Goal: Information Seeking & Learning: Learn about a topic

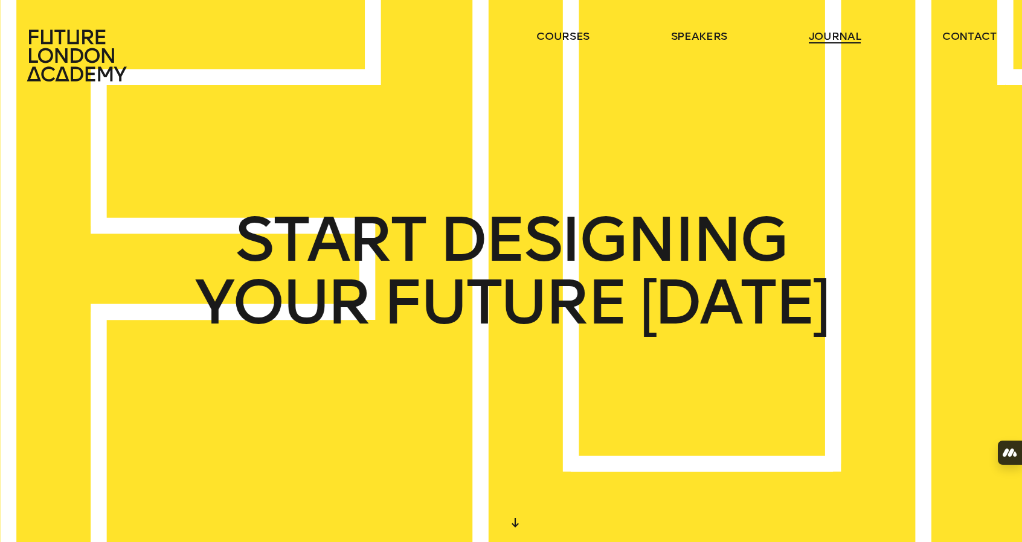
click at [815, 33] on link "journal" at bounding box center [835, 36] width 53 height 14
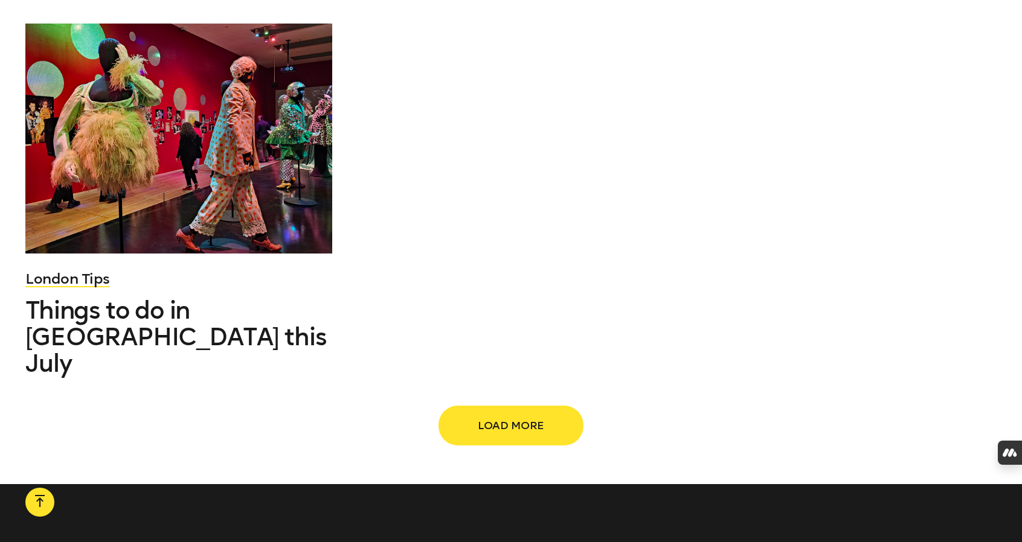
scroll to position [1814, 0]
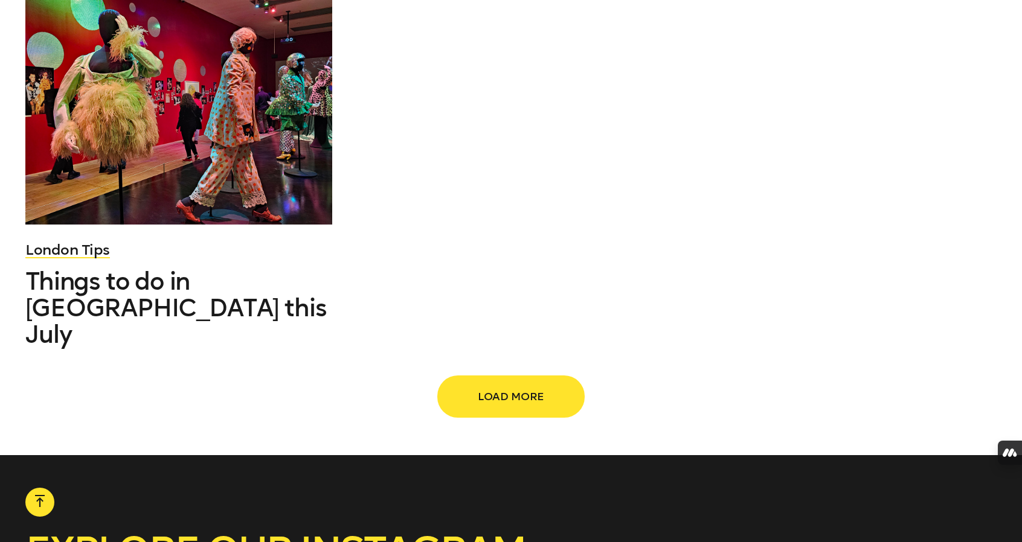
click at [488, 385] on span "Load more" at bounding box center [511, 396] width 106 height 23
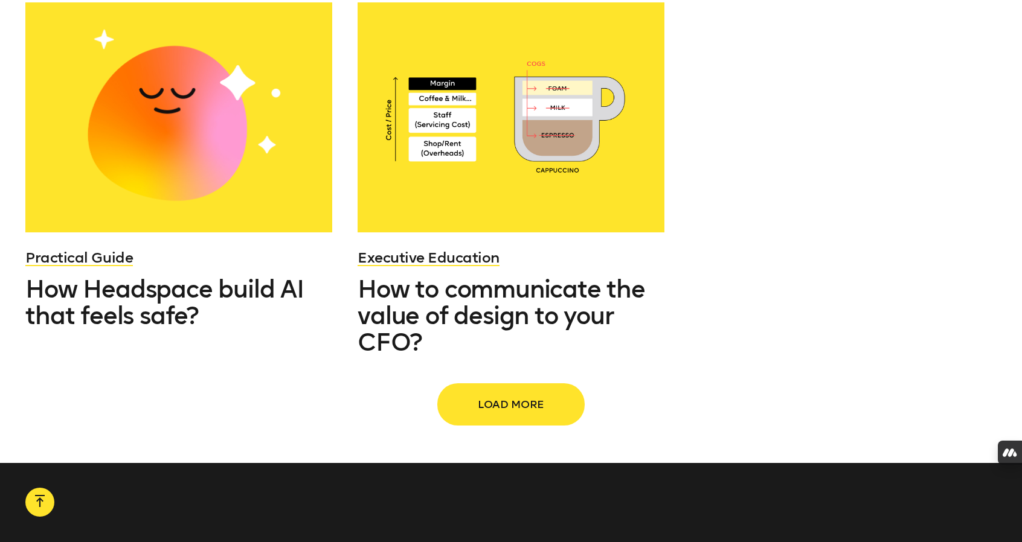
click at [524, 393] on span "Load more" at bounding box center [511, 404] width 106 height 23
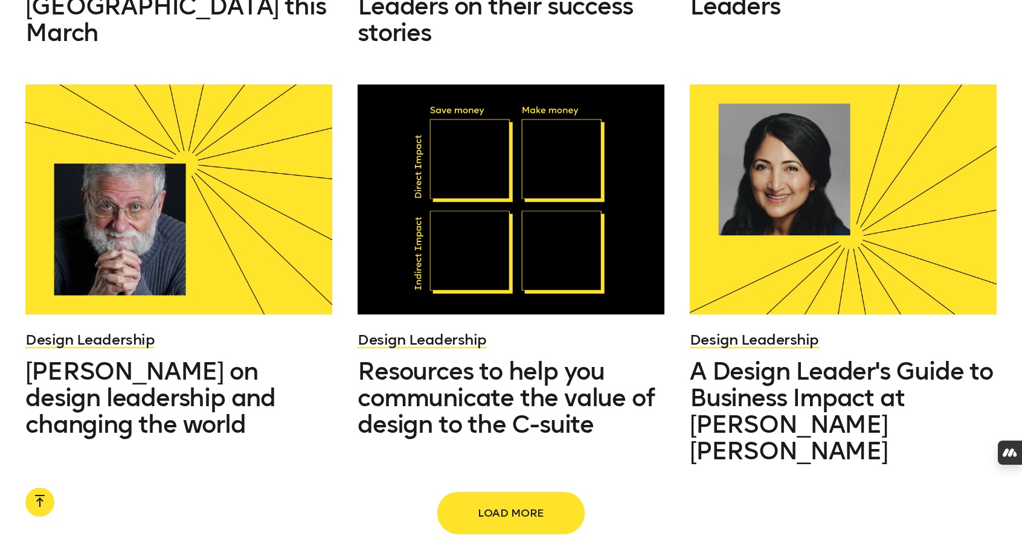
scroll to position [4075, 0]
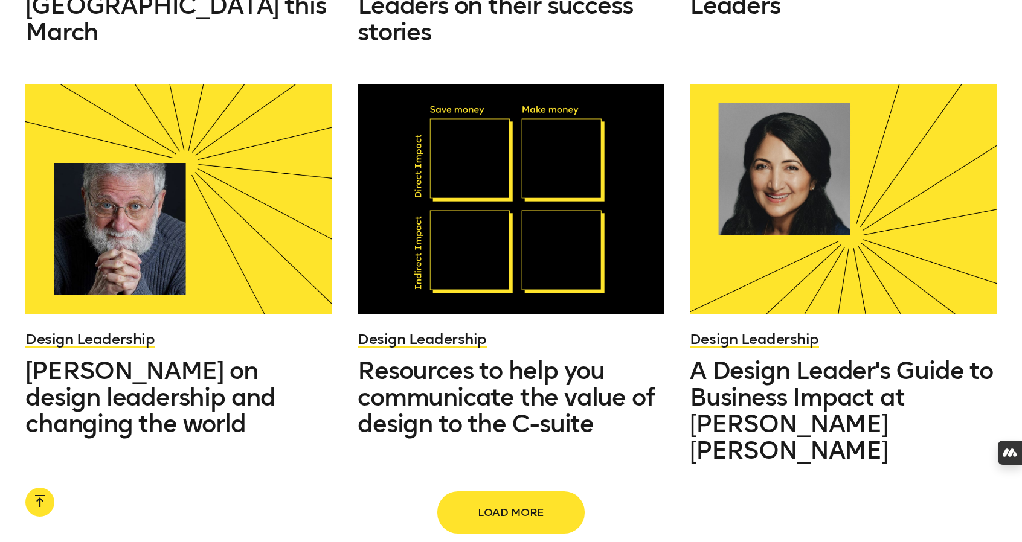
click at [493, 501] on span "Load more" at bounding box center [511, 512] width 106 height 23
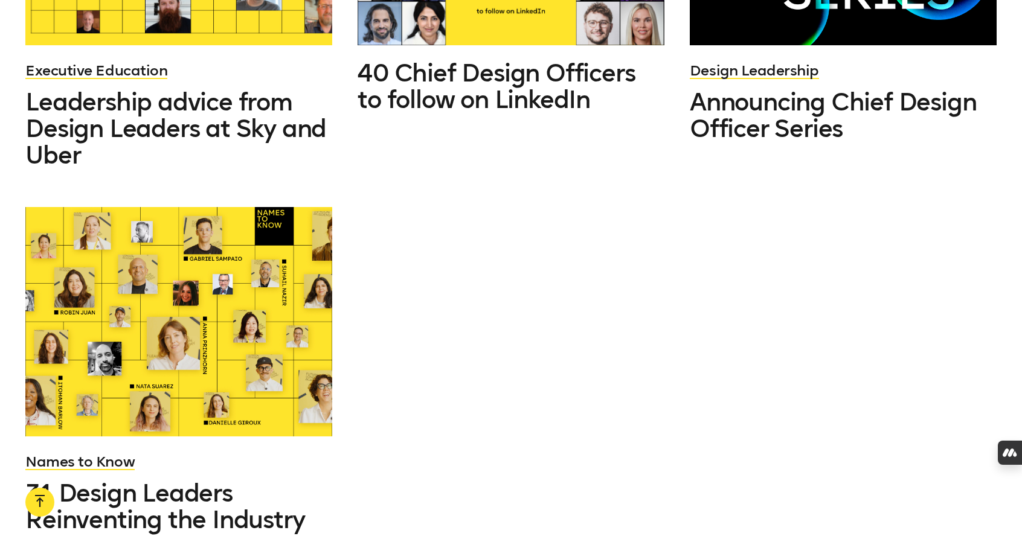
scroll to position [5573, 0]
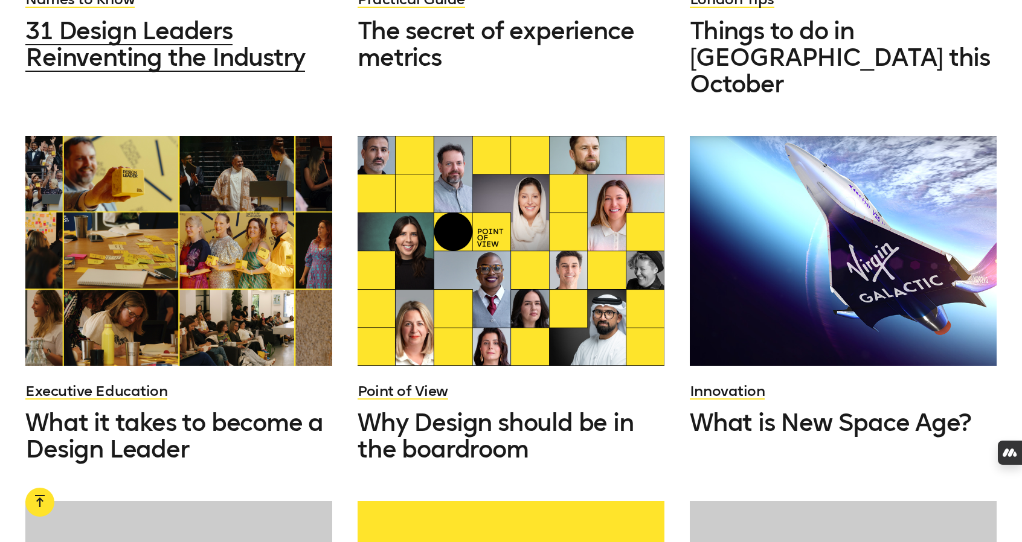
scroll to position [6150, 0]
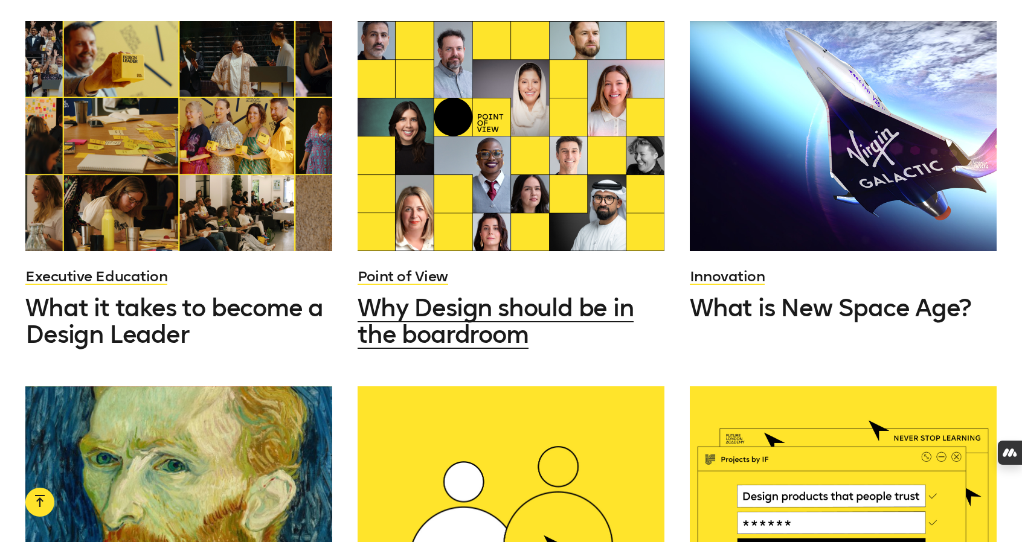
click at [465, 294] on span "Why Design should be in the boardroom" at bounding box center [495, 322] width 275 height 56
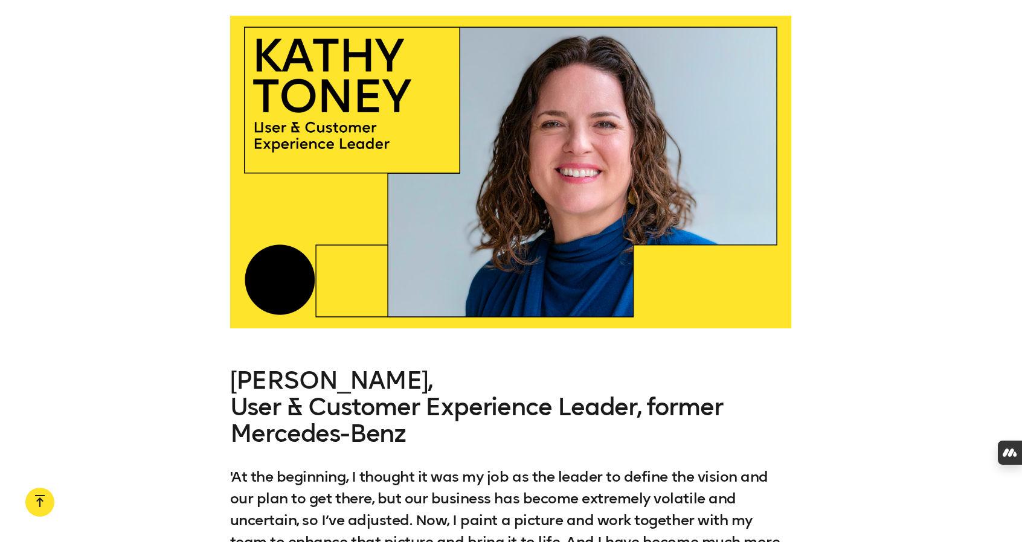
scroll to position [12341, 0]
